Goal: Task Accomplishment & Management: Use online tool/utility

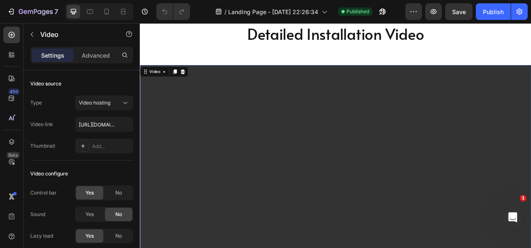
scroll to position [29, 0]
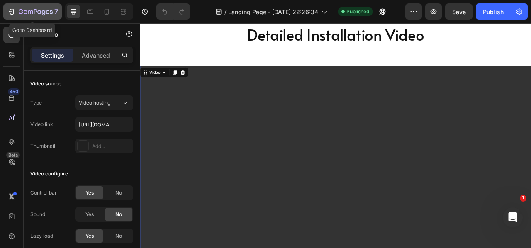
click at [16, 11] on div "7" at bounding box center [32, 12] width 51 height 10
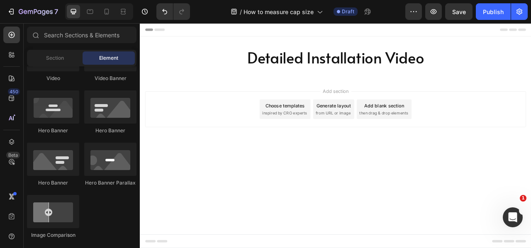
scroll to position [283, 0]
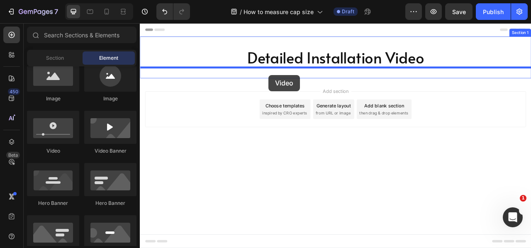
drag, startPoint x: 179, startPoint y: 164, endPoint x: 301, endPoint y: 87, distance: 143.5
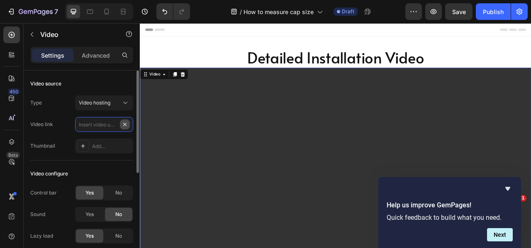
scroll to position [0, 0]
click at [105, 125] on input "text" at bounding box center [104, 124] width 58 height 15
type input "[URL][DOMAIN_NAME]"
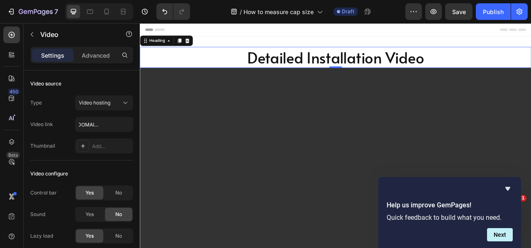
click at [416, 66] on h2 "Detailed Installation Video" at bounding box center [389, 67] width 498 height 27
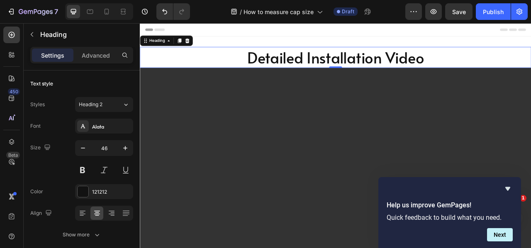
click at [318, 71] on h2 "Detailed Installation Video" at bounding box center [389, 67] width 498 height 27
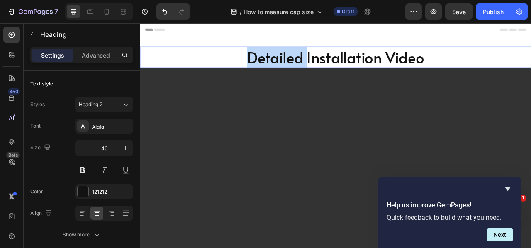
click at [318, 71] on p "Detailed Installation Video" at bounding box center [389, 66] width 497 height 25
click at [504, 70] on p "Detailed Installation Video" at bounding box center [389, 66] width 497 height 25
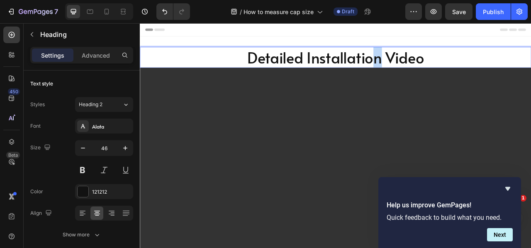
drag, startPoint x: 447, startPoint y: 66, endPoint x: 436, endPoint y: 66, distance: 11.2
click at [436, 66] on p "Detailed Installation Video" at bounding box center [389, 66] width 497 height 25
click at [508, 71] on p "Detailed Installation Video" at bounding box center [389, 66] width 497 height 25
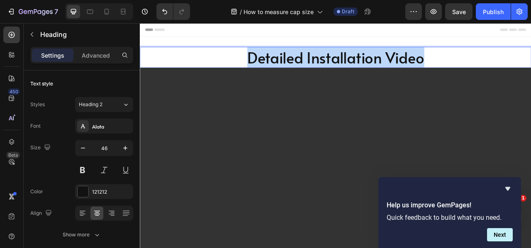
drag, startPoint x: 504, startPoint y: 71, endPoint x: 263, endPoint y: 64, distance: 240.9
click at [263, 64] on p "Detailed Installation Video" at bounding box center [389, 66] width 497 height 25
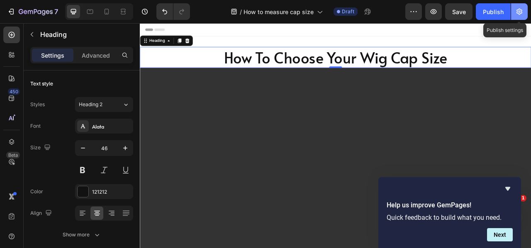
click at [517, 10] on icon "button" at bounding box center [520, 11] width 8 height 8
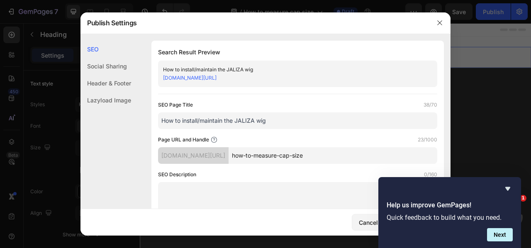
drag, startPoint x: 278, startPoint y: 120, endPoint x: 149, endPoint y: 123, distance: 128.3
click at [178, 122] on input "How to Choose Your Cap Size" at bounding box center [297, 121] width 279 height 17
type input "How to Choose Your Cap Size"
click at [506, 187] on icon "Hide survey" at bounding box center [508, 189] width 5 height 4
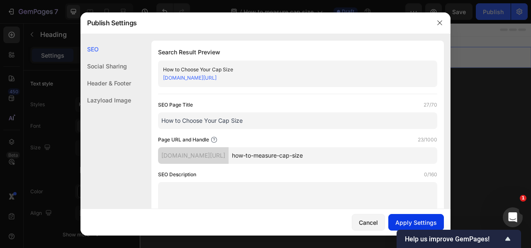
click at [426, 222] on div "Apply Settings" at bounding box center [417, 222] width 42 height 9
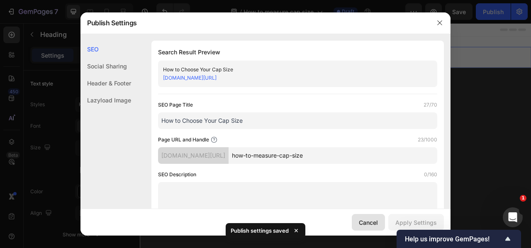
click at [373, 225] on div "Cancel" at bounding box center [368, 222] width 19 height 9
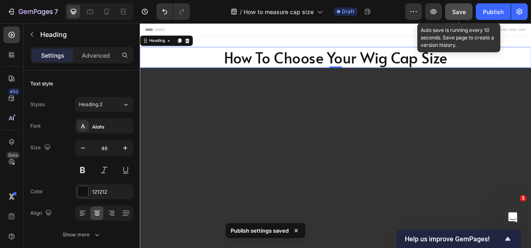
click at [455, 15] on span "Save" at bounding box center [460, 11] width 14 height 7
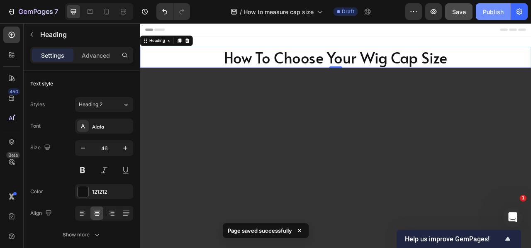
click at [492, 14] on div "Publish" at bounding box center [493, 11] width 21 height 9
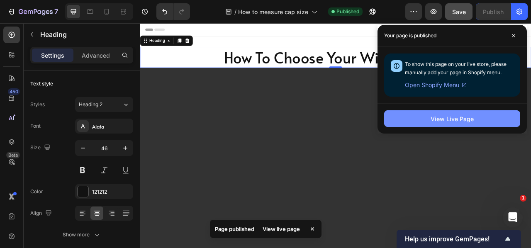
click at [448, 123] on button "View Live Page" at bounding box center [453, 118] width 136 height 17
